Goal: Information Seeking & Learning: Learn about a topic

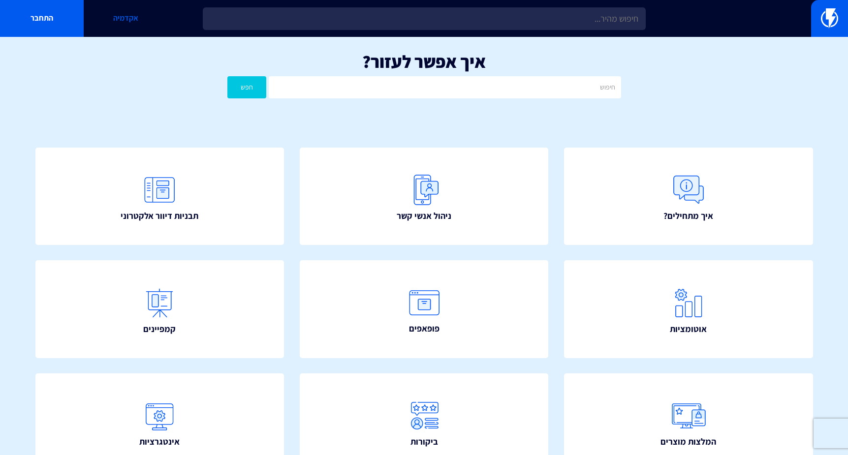
click at [131, 22] on link "אקדמיה" at bounding box center [126, 18] width 84 height 37
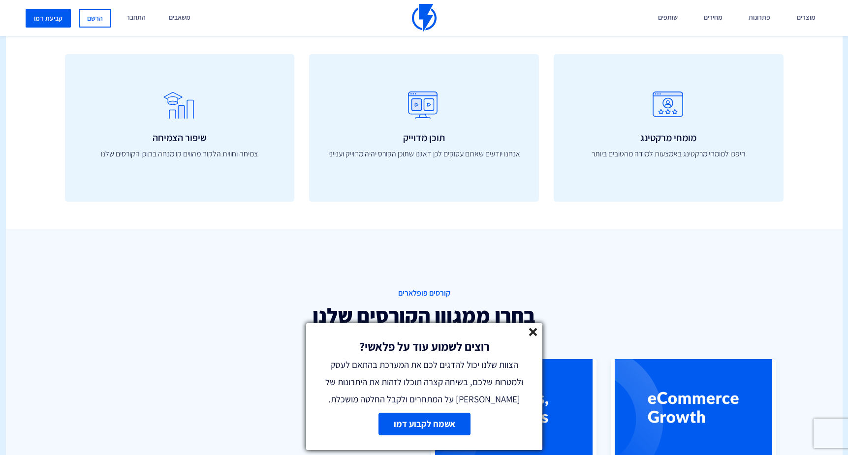
scroll to position [456, 0]
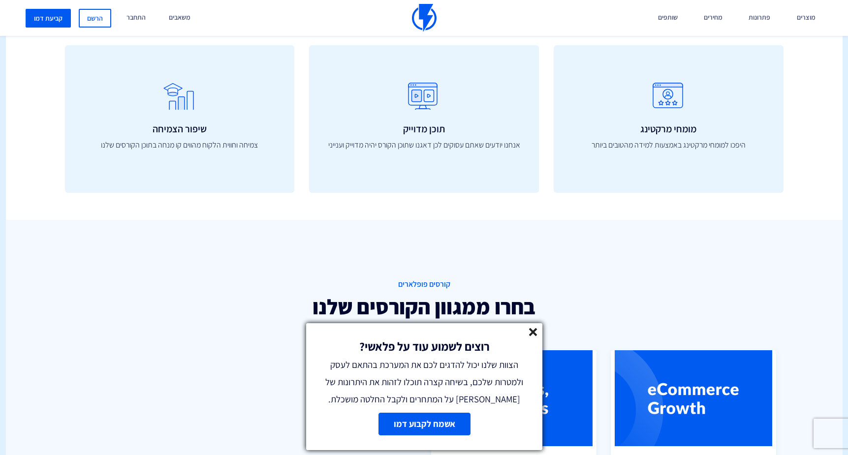
click at [534, 333] on line at bounding box center [533, 332] width 7 height 7
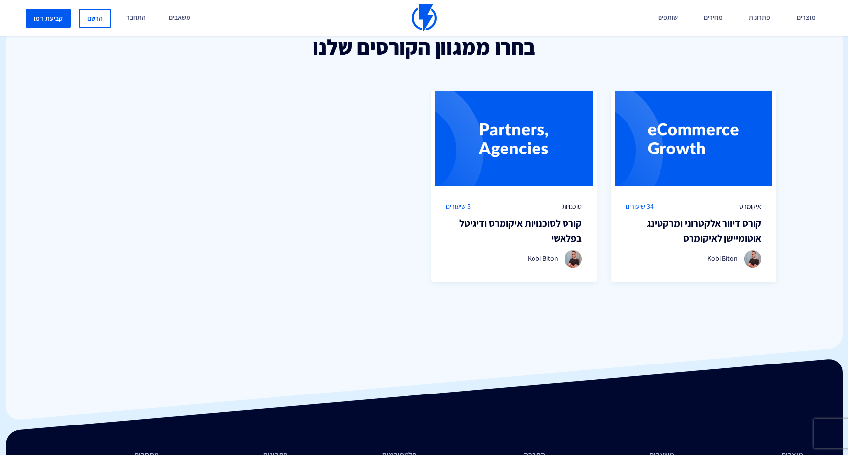
scroll to position [709, 0]
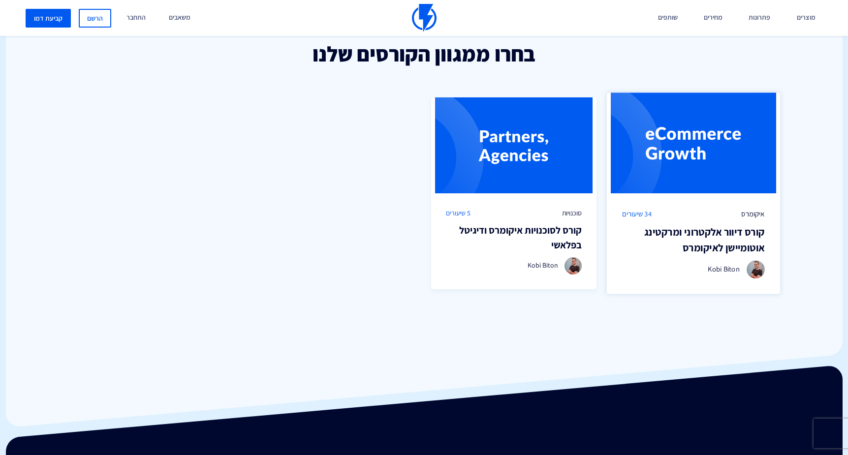
click at [682, 244] on h3 "קורס דיוור אלקטרוני ומרקטינג אוטומיישן לאיקומרס" at bounding box center [693, 239] width 143 height 31
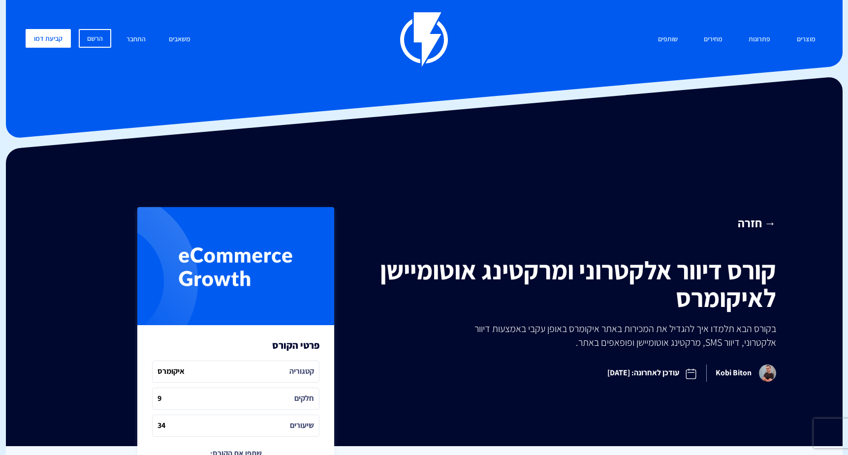
click at [758, 223] on link "→ חזרה" at bounding box center [574, 223] width 405 height 17
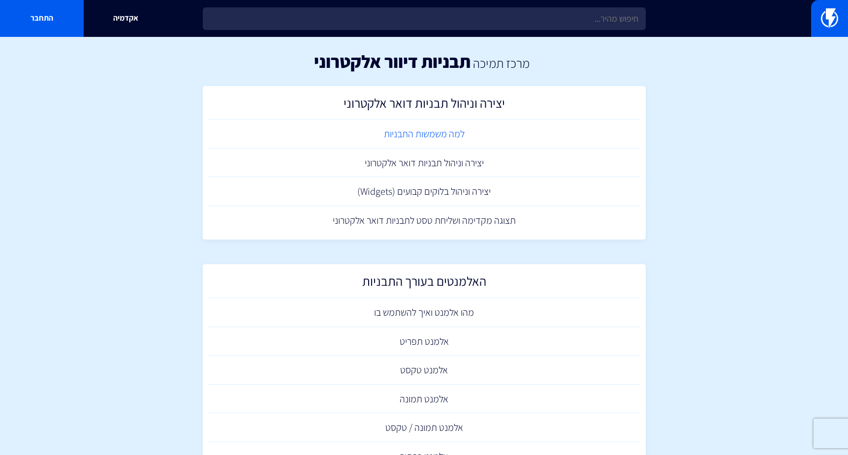
click at [403, 139] on link "למה משמשות התבניות" at bounding box center [424, 134] width 433 height 29
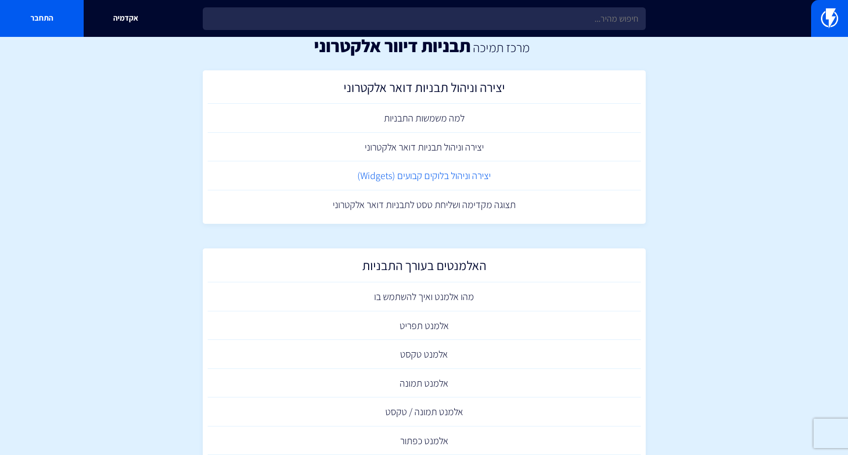
scroll to position [17, 0]
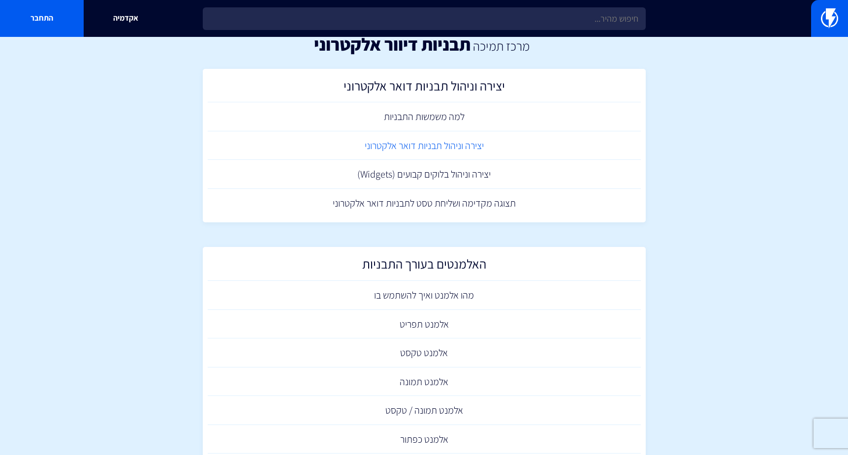
click at [397, 150] on link "יצירה וניהול תבניות דואר אלקטרוני" at bounding box center [424, 145] width 433 height 29
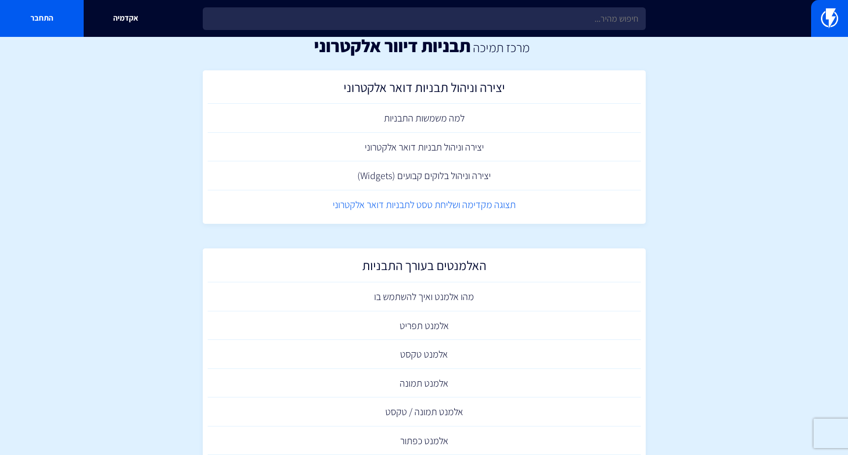
click at [438, 209] on link "תצוגה מקדימה ושליחת טסט לתבניות דואר אלקטרוני" at bounding box center [424, 204] width 433 height 29
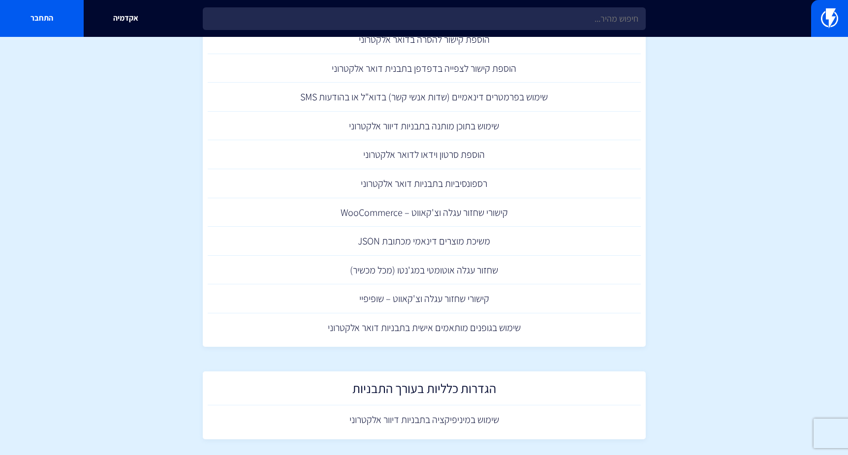
scroll to position [824, 0]
click at [416, 324] on link "שימוש בגופנים מותאמים אישית בתבניות דואר אלקטרוני" at bounding box center [424, 329] width 433 height 29
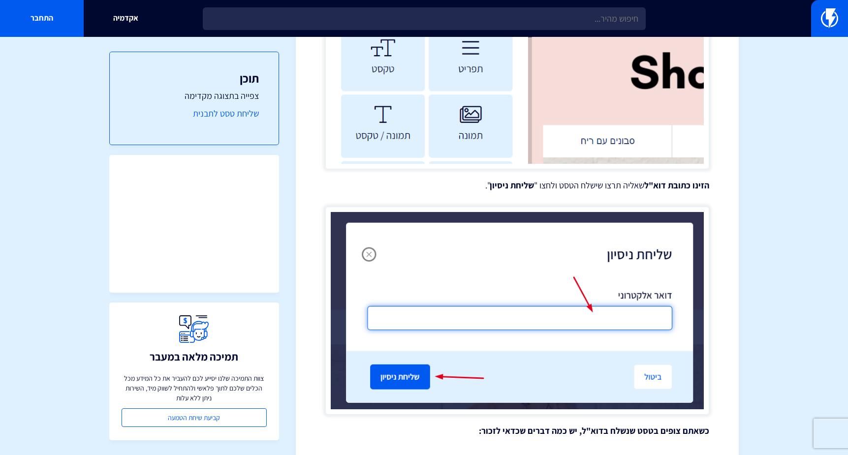
scroll to position [576, 0]
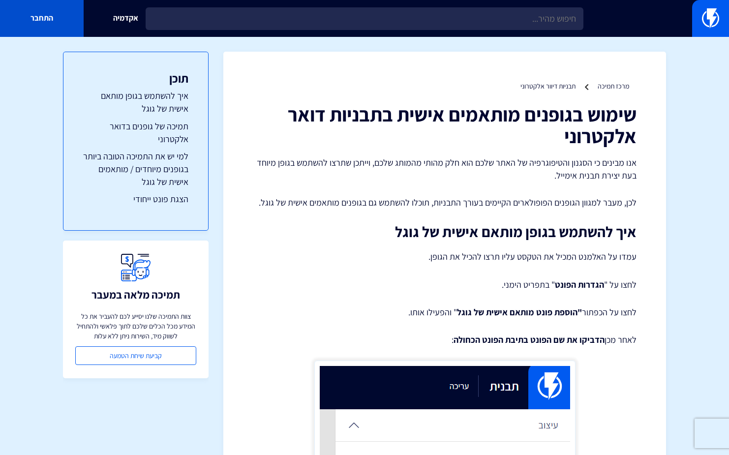
click at [51, 19] on link "התחבר" at bounding box center [42, 18] width 84 height 37
